Goal: Find specific page/section: Find specific page/section

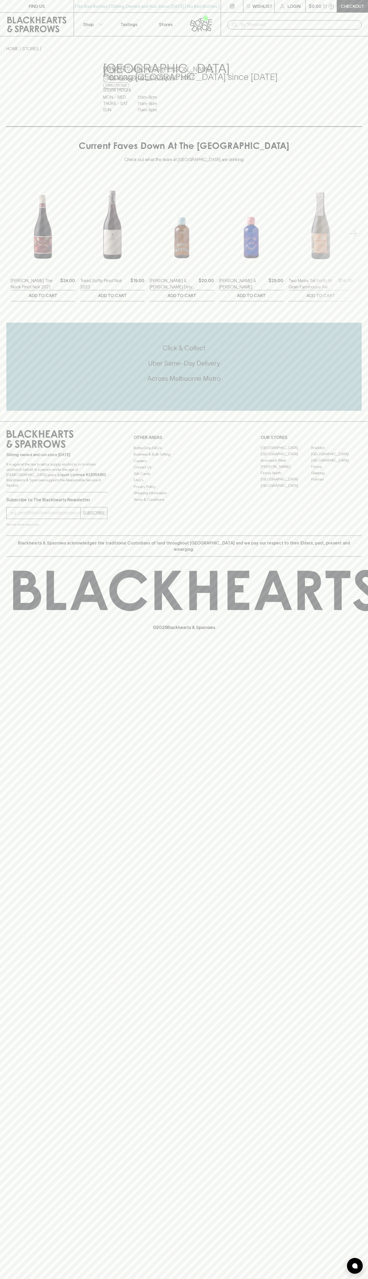
click at [157, 25] on link "Stores" at bounding box center [165, 24] width 37 height 23
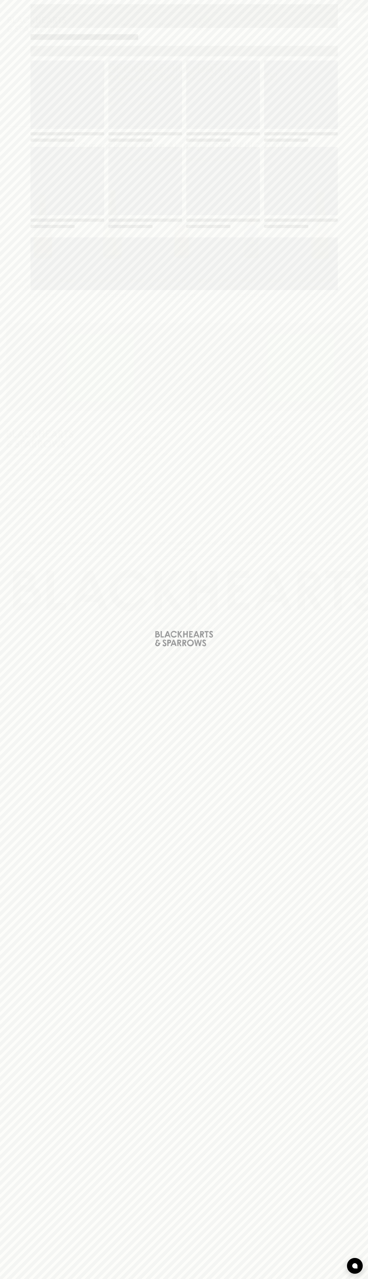
click at [353, 37] on div "Loading" at bounding box center [184, 639] width 368 height 1279
click at [42, 1279] on html "FIND US | No Bad Bottles | Sibling Owned and Run Since [DATE] | No Bad Bottles …" at bounding box center [184, 639] width 368 height 1279
click at [17, 174] on div "Loading" at bounding box center [184, 639] width 368 height 1279
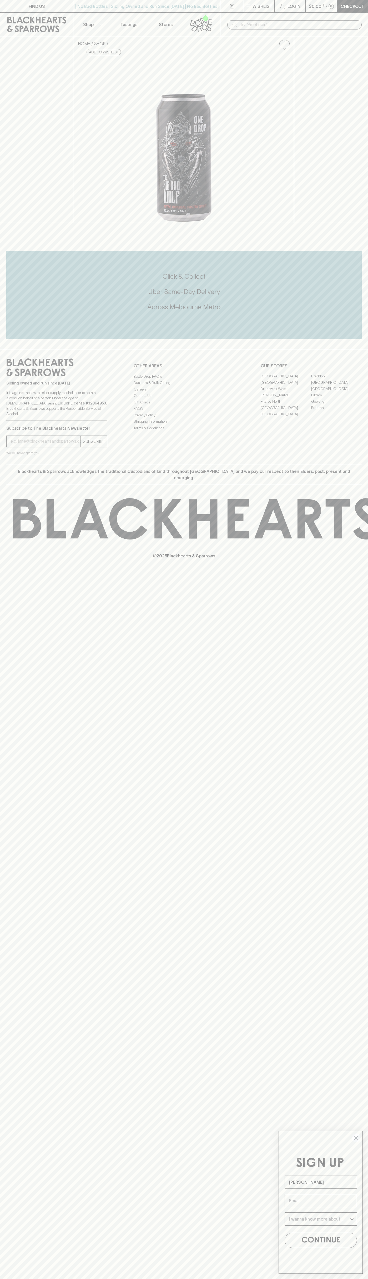
type input "John Smith"
